Goal: Transaction & Acquisition: Purchase product/service

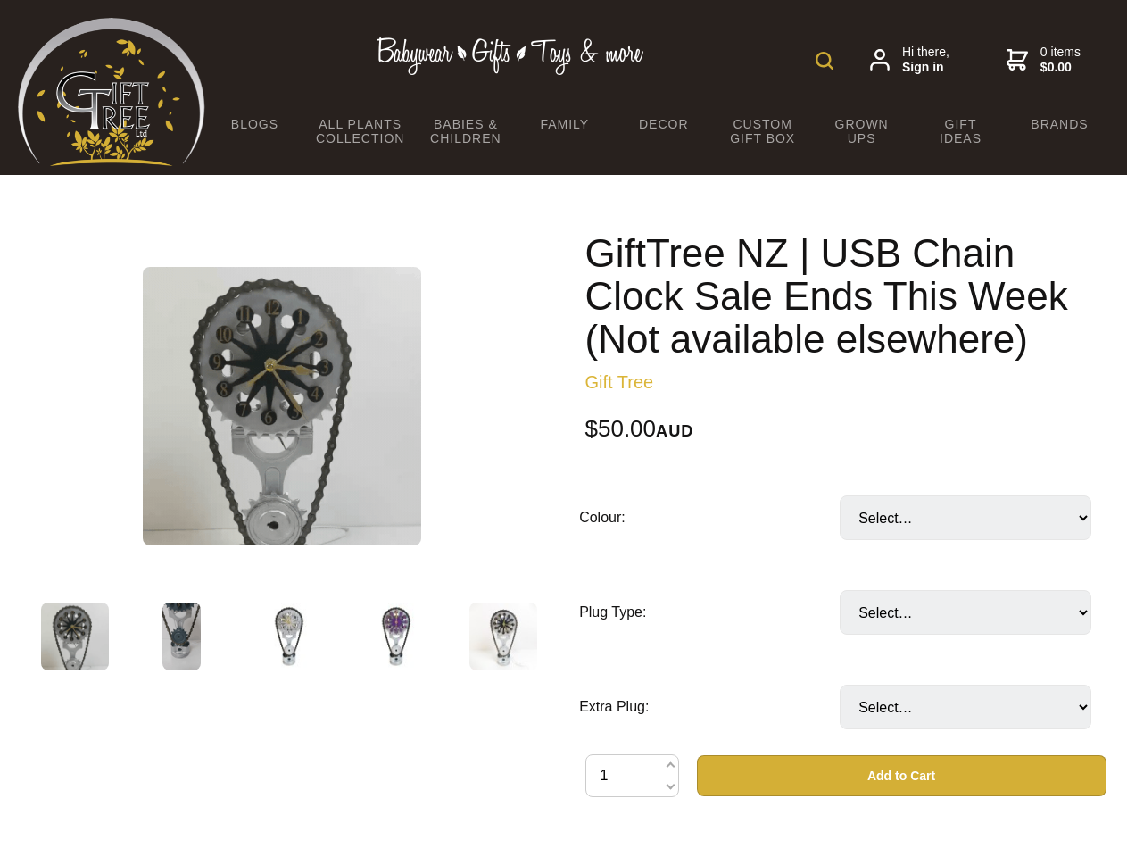
click at [825, 61] on img at bounding box center [825, 61] width 18 height 18
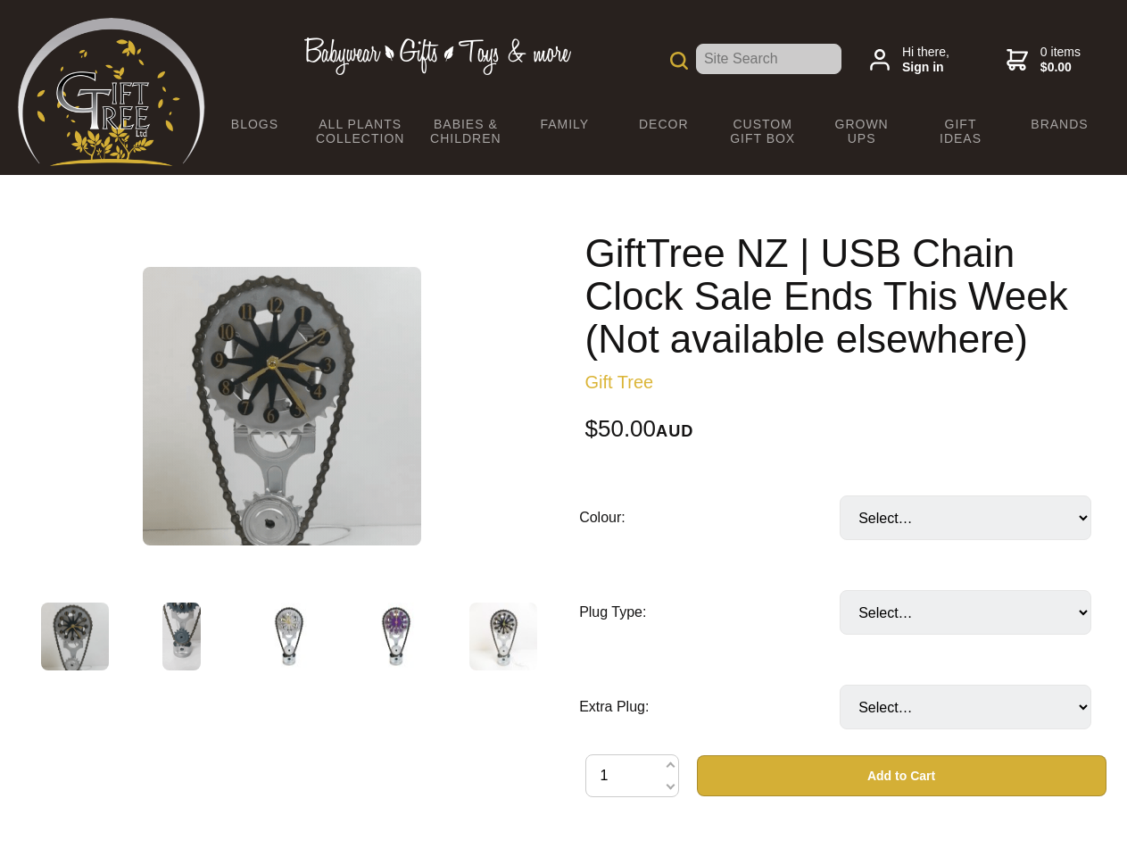
click at [282, 406] on img at bounding box center [282, 406] width 278 height 278
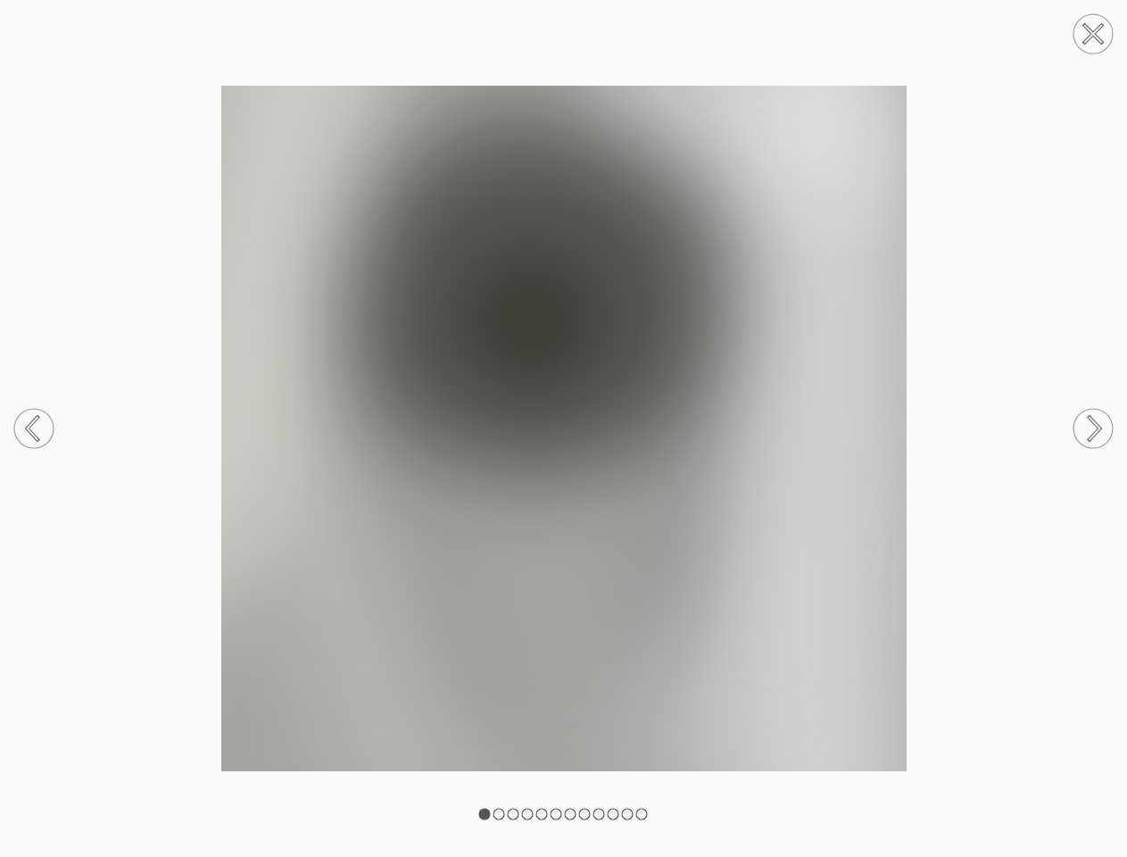
click at [846, 634] on img at bounding box center [563, 428] width 1127 height 685
click at [901, 775] on div at bounding box center [563, 428] width 1127 height 857
